Goal: Information Seeking & Learning: Learn about a topic

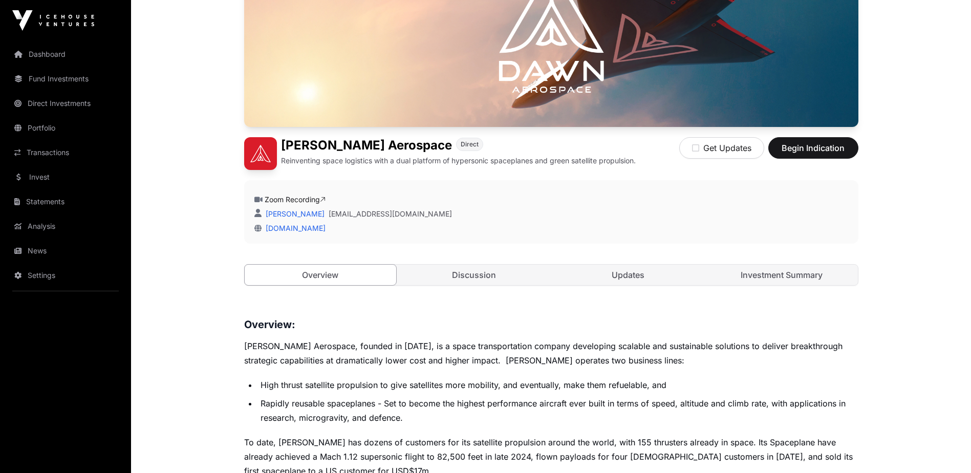
scroll to position [151, 0]
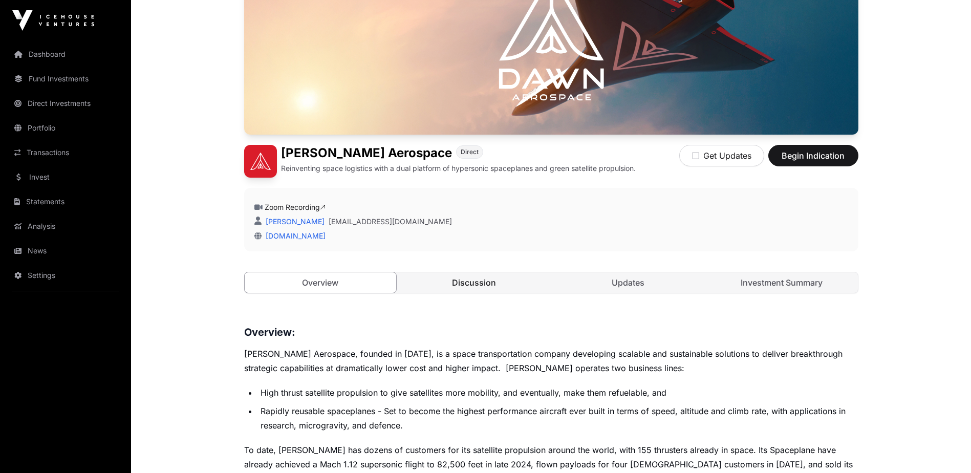
drag, startPoint x: 422, startPoint y: 284, endPoint x: 468, endPoint y: 279, distance: 46.8
click at [423, 284] on link "Discussion" at bounding box center [474, 282] width 152 height 20
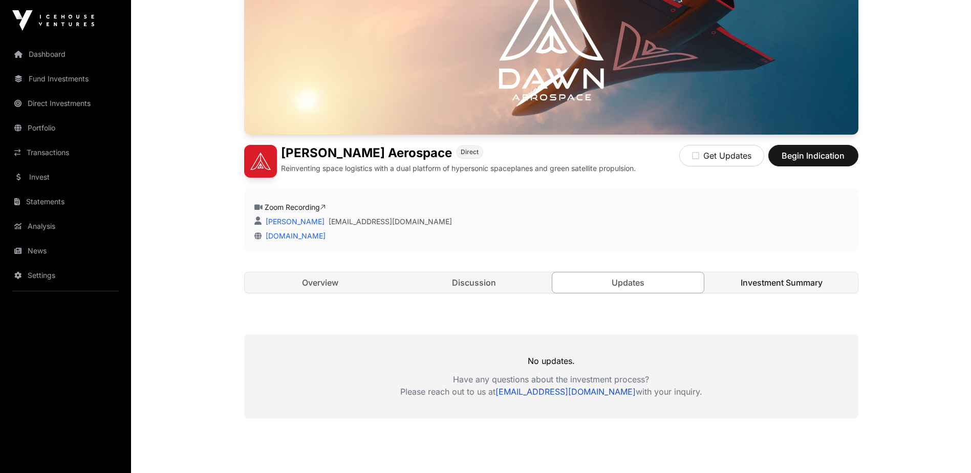
click at [738, 281] on link "Investment Summary" at bounding box center [782, 282] width 152 height 20
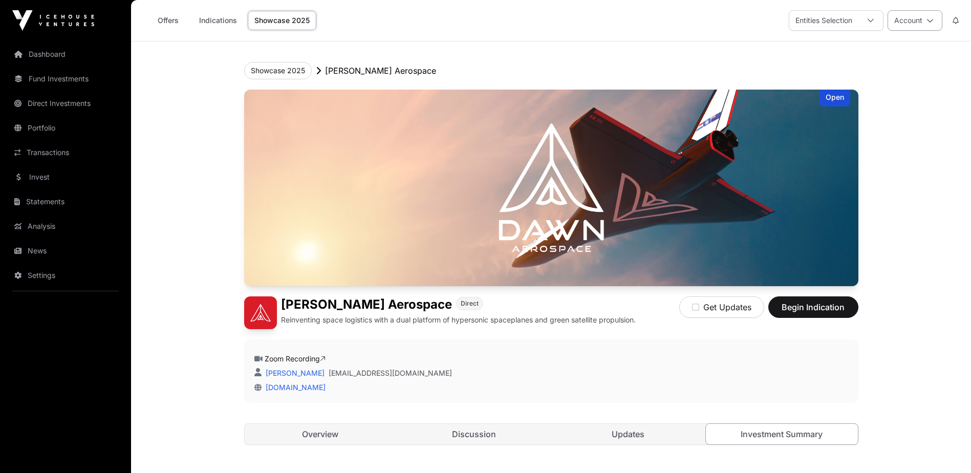
click at [904, 19] on button "Account" at bounding box center [914, 20] width 55 height 20
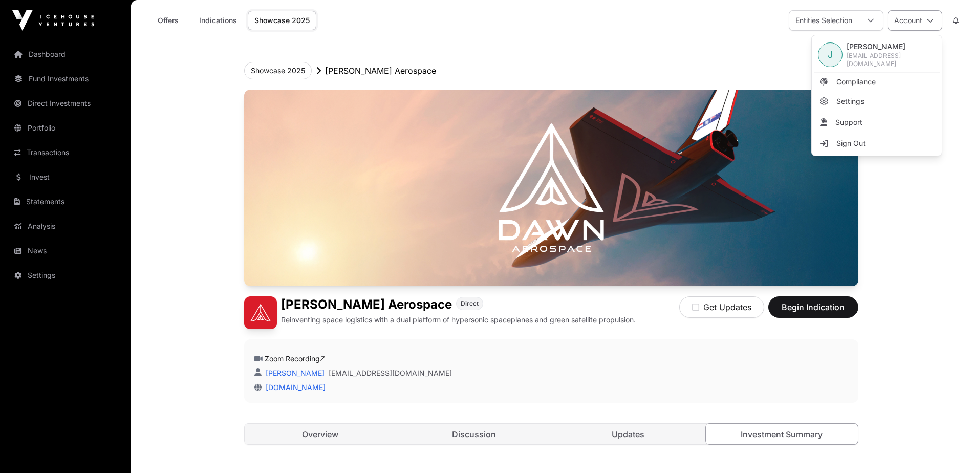
click at [904, 19] on button "Account" at bounding box center [914, 20] width 55 height 20
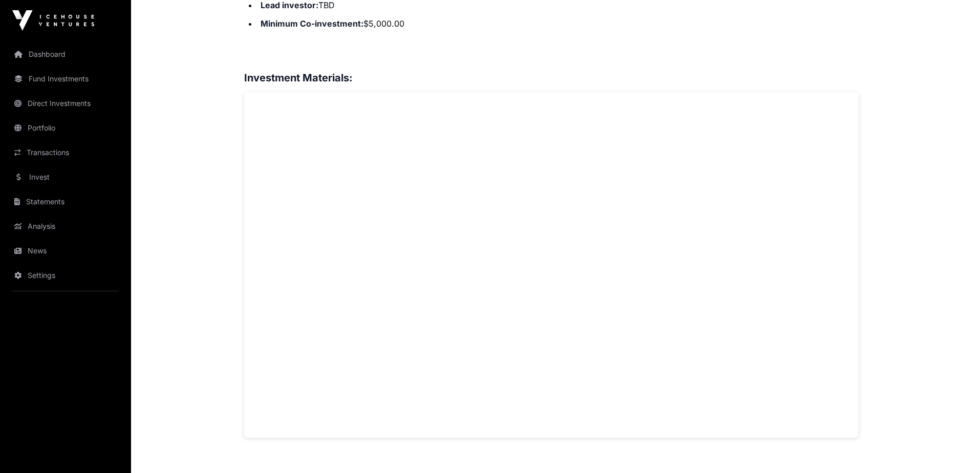
scroll to position [819, 0]
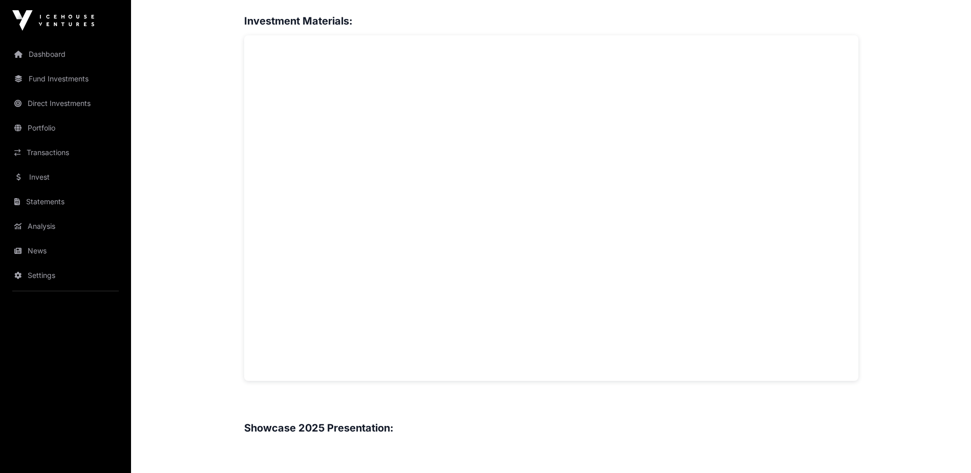
drag, startPoint x: 277, startPoint y: 247, endPoint x: 898, endPoint y: 281, distance: 621.8
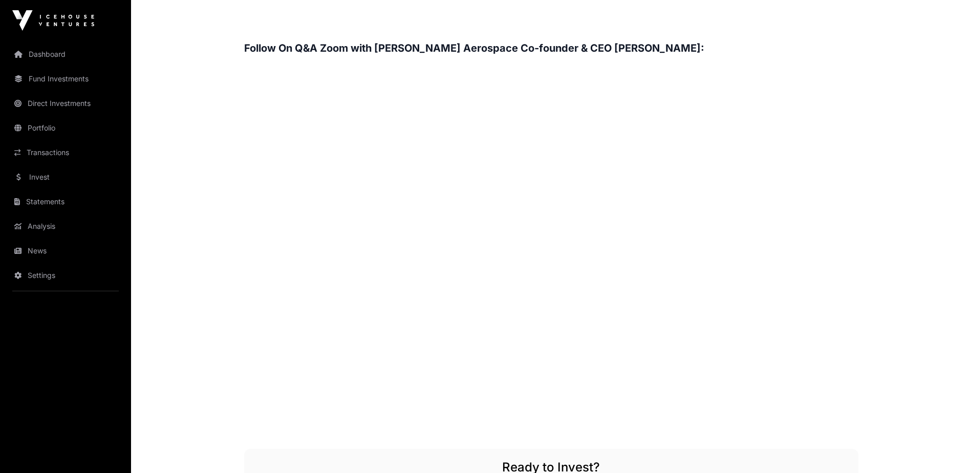
scroll to position [1638, 0]
